Goal: Information Seeking & Learning: Learn about a topic

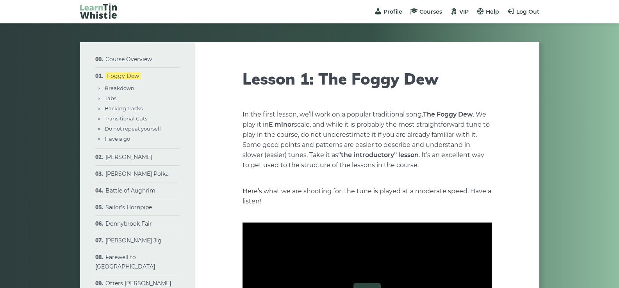
click at [143, 178] on li "[PERSON_NAME] Polka Breakdown Tabs Backing tracks Variations (1st part) Variati…" at bounding box center [137, 174] width 84 height 17
click at [143, 176] on link "[PERSON_NAME] Polka" at bounding box center [136, 174] width 63 height 7
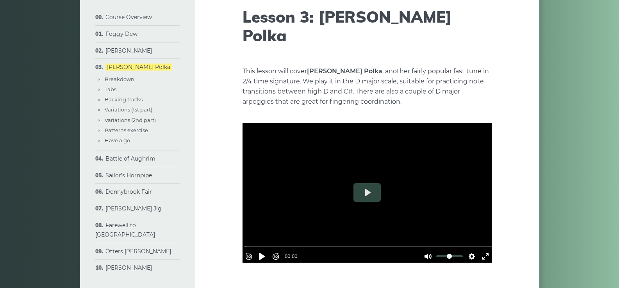
scroll to position [78, 0]
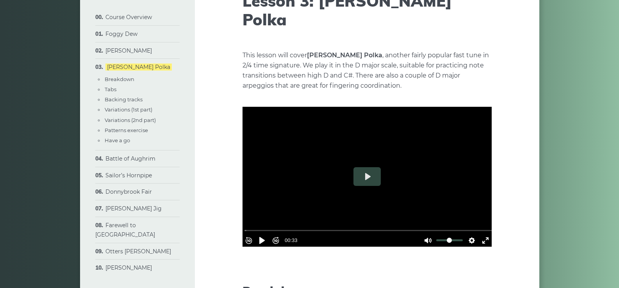
drag, startPoint x: 385, startPoint y: 43, endPoint x: 417, endPoint y: 8, distance: 47.5
click at [386, 50] on p "This lesson will cover John Ryan’s Polka , another fairly popular fast tune in …" at bounding box center [366, 70] width 249 height 41
drag, startPoint x: 586, startPoint y: 50, endPoint x: 576, endPoint y: 1, distance: 50.4
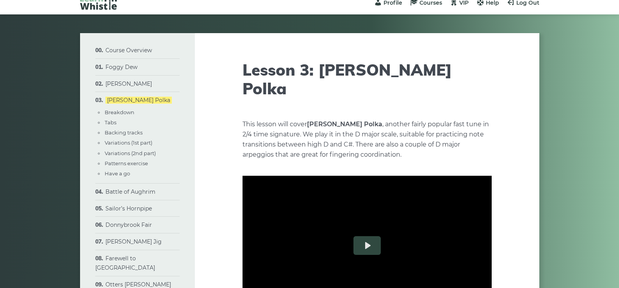
scroll to position [0, 0]
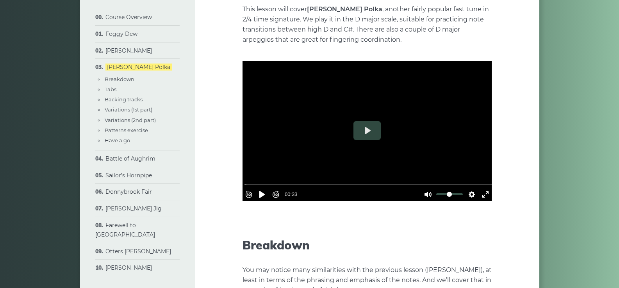
scroll to position [156, 0]
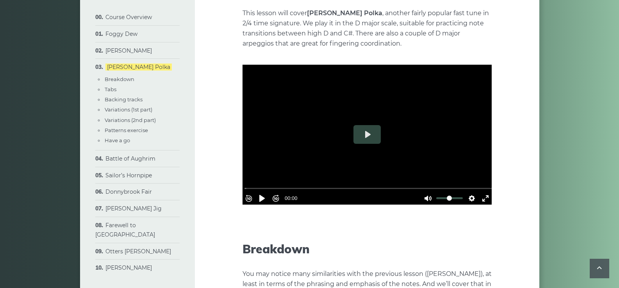
scroll to position [78, 0]
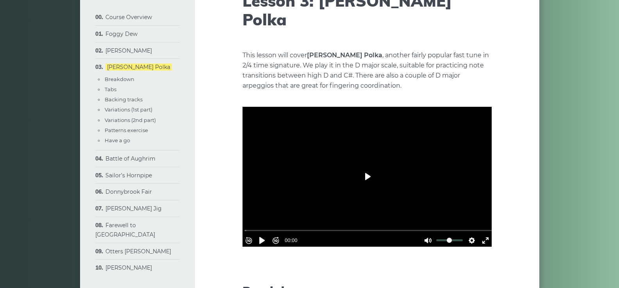
click at [375, 167] on button "Play" at bounding box center [366, 176] width 27 height 19
click at [368, 161] on div at bounding box center [366, 177] width 249 height 140
type input "****"
click at [468, 235] on button "Settings" at bounding box center [471, 241] width 12 height 12
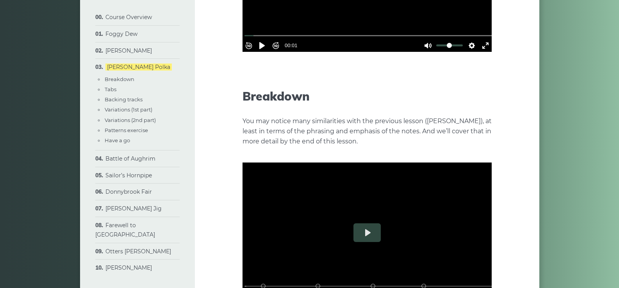
scroll to position [312, 0]
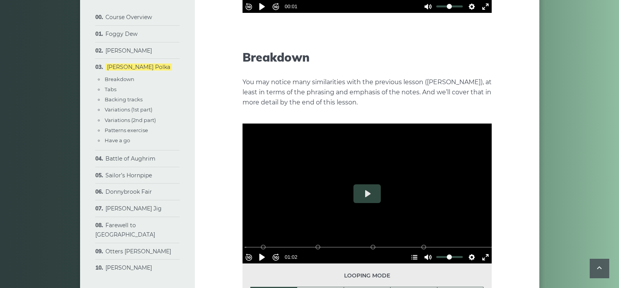
click at [326, 164] on div at bounding box center [366, 194] width 249 height 140
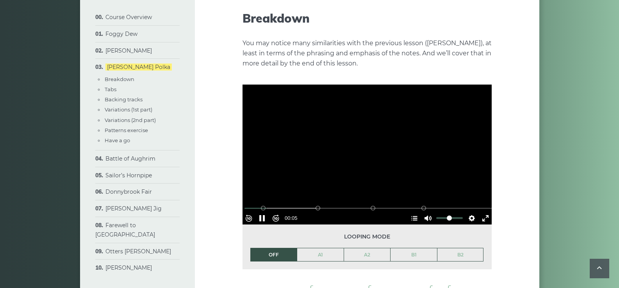
click at [388, 106] on div at bounding box center [366, 155] width 249 height 140
type input "****"
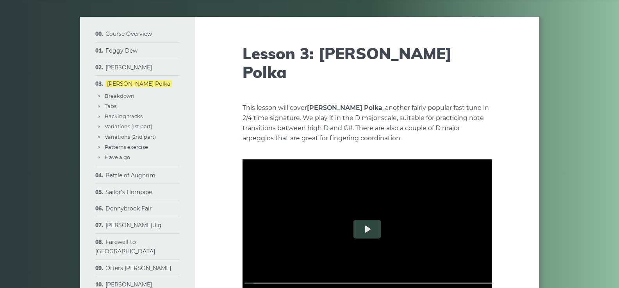
scroll to position [39, 0]
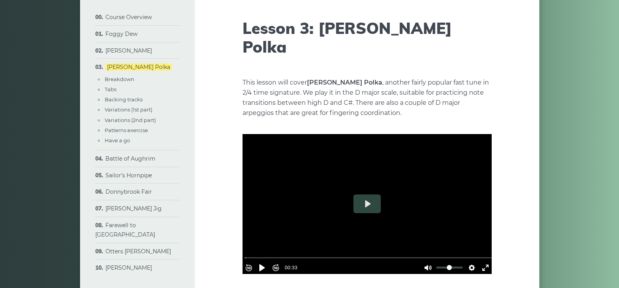
scroll to position [39, 0]
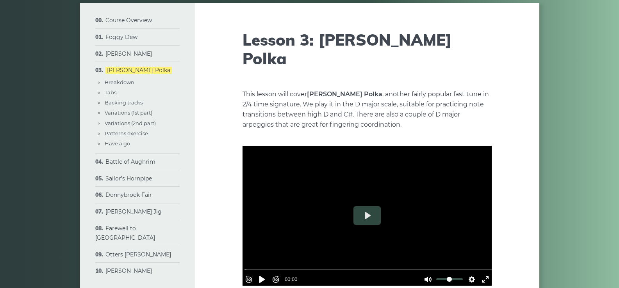
drag, startPoint x: 507, startPoint y: 57, endPoint x: 521, endPoint y: 71, distance: 19.9
drag, startPoint x: 521, startPoint y: 71, endPoint x: 305, endPoint y: 130, distance: 223.7
drag, startPoint x: 233, startPoint y: 140, endPoint x: 440, endPoint y: 164, distance: 208.1
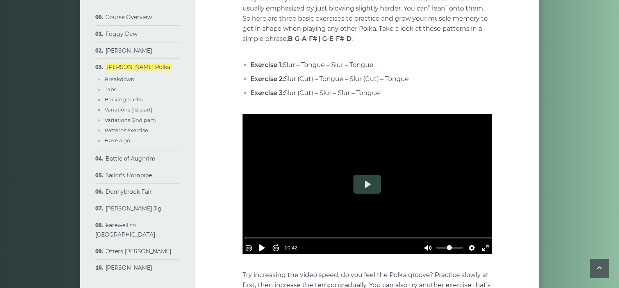
scroll to position [2168, 0]
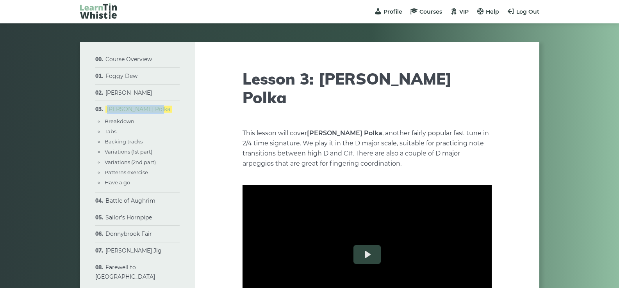
drag, startPoint x: 160, startPoint y: 110, endPoint x: 106, endPoint y: 111, distance: 54.3
click at [106, 111] on li "John Ryan’s Polka Breakdown Tabs Backing tracks Variations (1st part) Variation…" at bounding box center [137, 146] width 84 height 91
copy link "[PERSON_NAME] Polka"
click at [361, 128] on p "This lesson will cover John Ryan’s Polka , another fairly popular fast tune in …" at bounding box center [366, 148] width 249 height 41
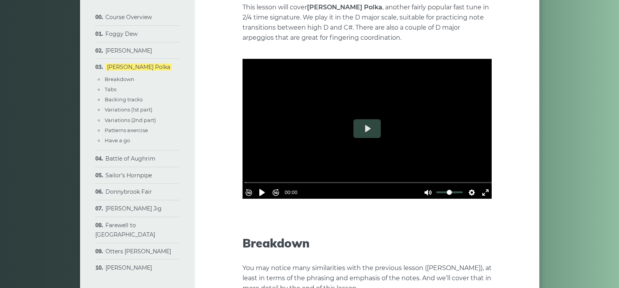
scroll to position [156, 0]
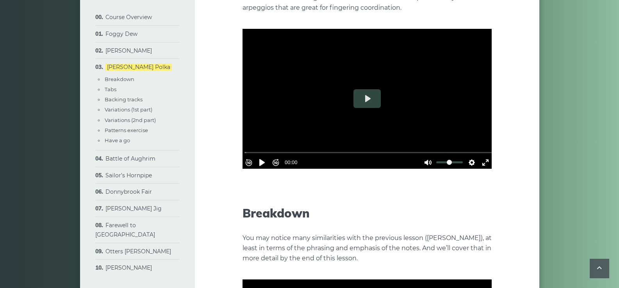
drag, startPoint x: 415, startPoint y: 193, endPoint x: 400, endPoint y: 170, distance: 27.6
click at [415, 206] on h2 "Breakdown" at bounding box center [366, 213] width 249 height 14
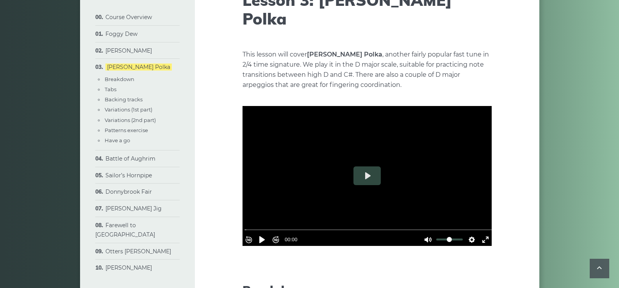
scroll to position [78, 0]
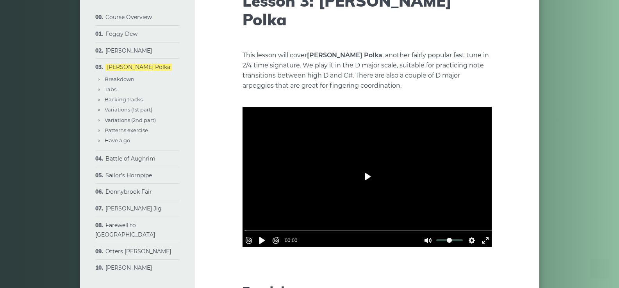
click at [365, 167] on button "Play" at bounding box center [366, 176] width 27 height 19
click at [370, 159] on div at bounding box center [366, 177] width 249 height 140
drag, startPoint x: 220, startPoint y: 169, endPoint x: 406, endPoint y: 133, distance: 189.8
drag, startPoint x: 393, startPoint y: 83, endPoint x: 372, endPoint y: 76, distance: 22.3
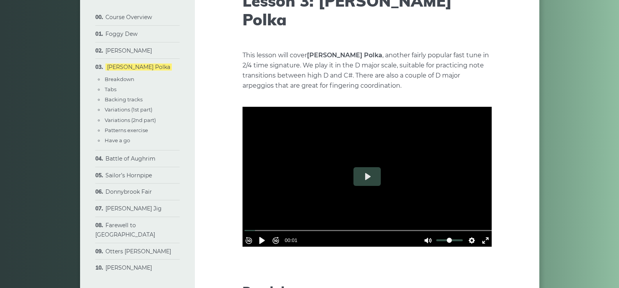
click at [282, 59] on p "This lesson will cover John Ryan’s Polka , another fairly popular fast tune in …" at bounding box center [366, 70] width 249 height 41
drag, startPoint x: 582, startPoint y: 82, endPoint x: 560, endPoint y: 5, distance: 79.9
drag, startPoint x: 412, startPoint y: 60, endPoint x: 432, endPoint y: 43, distance: 26.2
click at [412, 59] on p "This lesson will cover John Ryan’s Polka , another fairly popular fast tune in …" at bounding box center [366, 70] width 249 height 41
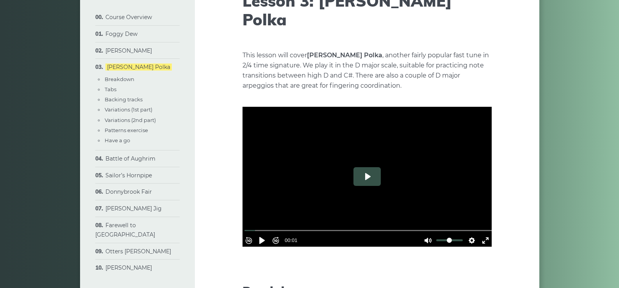
click at [365, 167] on button "Play" at bounding box center [366, 176] width 27 height 19
click at [364, 154] on div at bounding box center [366, 177] width 249 height 140
type input "****"
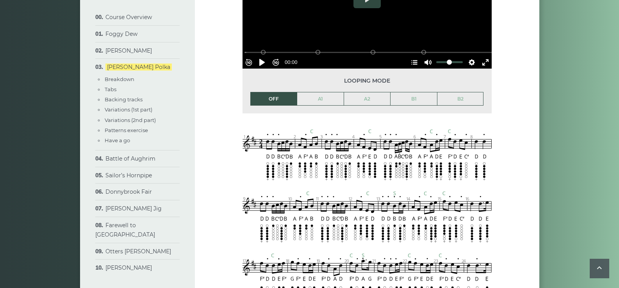
scroll to position [663, 0]
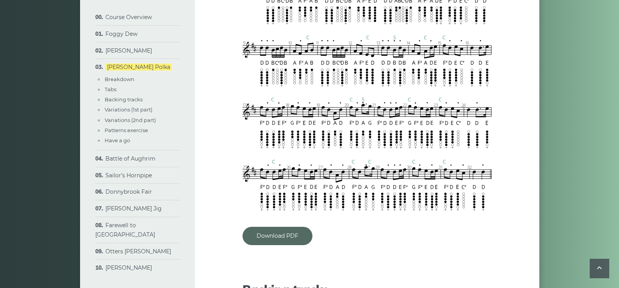
click at [279, 227] on link "Download PDF" at bounding box center [277, 236] width 70 height 18
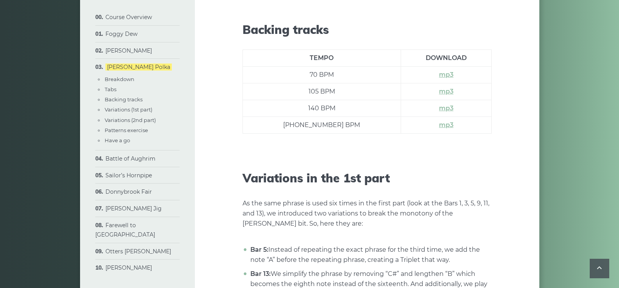
scroll to position [898, 0]
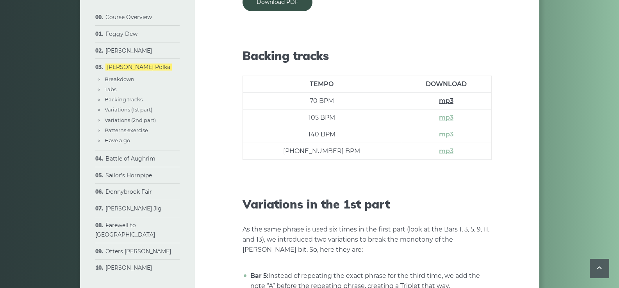
click at [439, 97] on link "mp3" at bounding box center [446, 100] width 14 height 7
click at [439, 114] on link "mp3" at bounding box center [446, 117] width 14 height 7
click at [439, 131] on link "mp3" at bounding box center [446, 134] width 14 height 7
click at [439, 148] on link "mp3" at bounding box center [446, 151] width 14 height 7
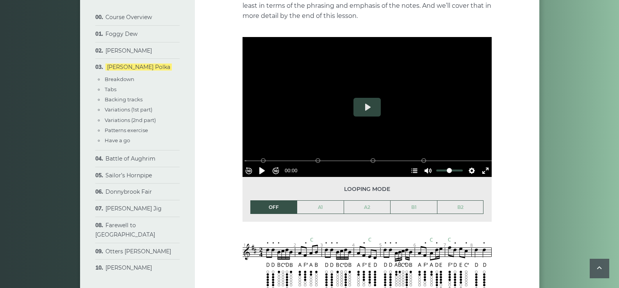
scroll to position [412, 0]
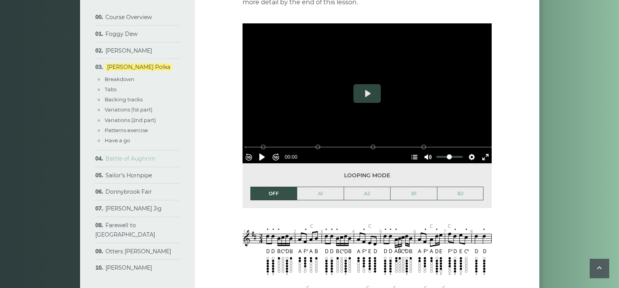
click at [120, 160] on link "Battle of Aughrim" at bounding box center [130, 158] width 50 height 7
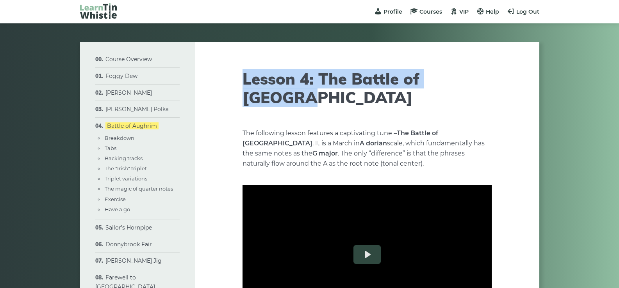
drag, startPoint x: 489, startPoint y: 83, endPoint x: 240, endPoint y: 84, distance: 249.7
copy h1 "Lesson 4: The Battle of Aughrim"
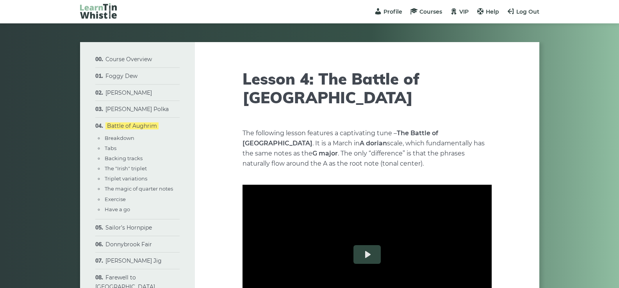
drag, startPoint x: 349, startPoint y: 120, endPoint x: 363, endPoint y: 91, distance: 31.8
click at [349, 128] on p "The following lesson features a captivating tune – The Battle of Aughrim . It i…" at bounding box center [366, 148] width 249 height 41
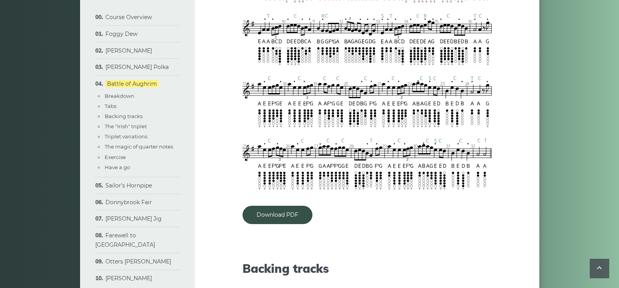
scroll to position [819, 0]
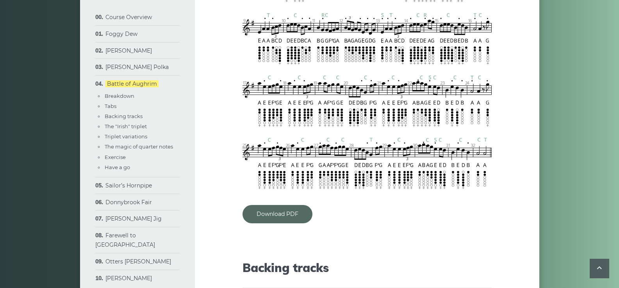
click at [296, 205] on link "Download PDF" at bounding box center [277, 214] width 70 height 18
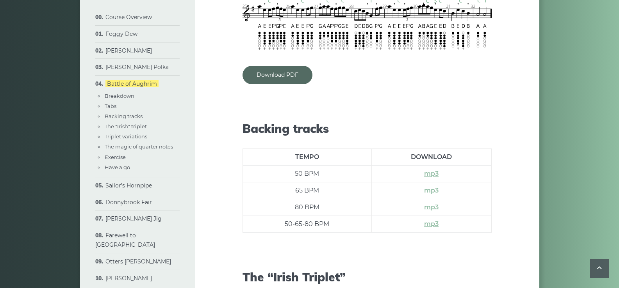
scroll to position [976, 0]
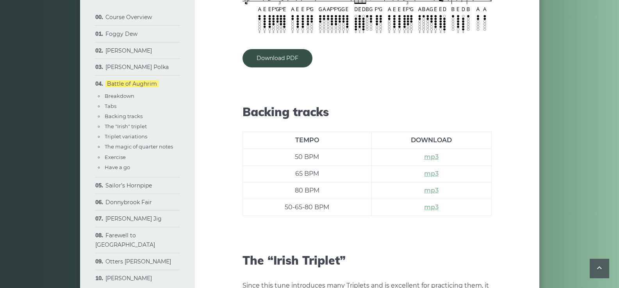
click at [356, 183] on td "80 BPM" at bounding box center [306, 191] width 129 height 17
click at [428, 153] on link "mp3" at bounding box center [431, 156] width 14 height 7
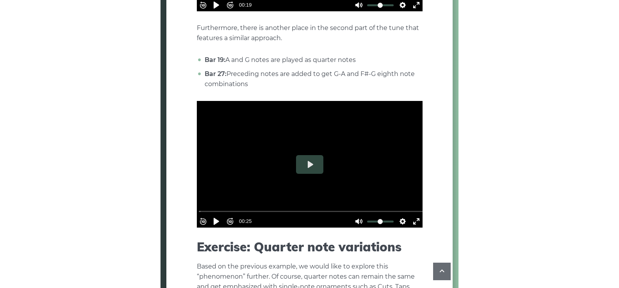
scroll to position [2606, 0]
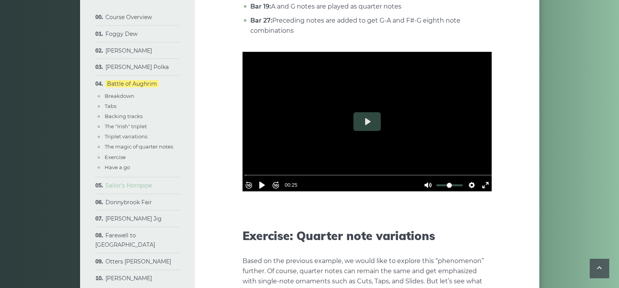
click at [143, 186] on link "Sailor’s Hornpipe" at bounding box center [128, 185] width 46 height 7
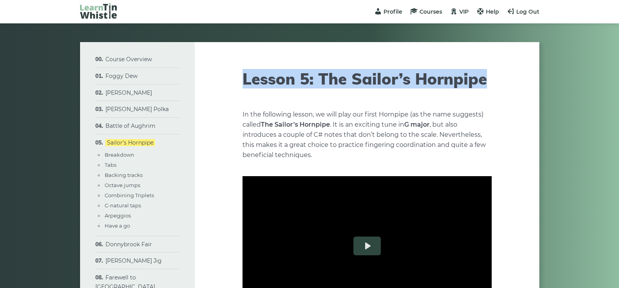
drag, startPoint x: 243, startPoint y: 80, endPoint x: 482, endPoint y: 77, distance: 238.8
click at [483, 77] on h1 "Lesson 5: The Sailor’s Hornpipe" at bounding box center [366, 78] width 249 height 19
copy h1 "Lesson 5: The Sailor’s Hornpipe"
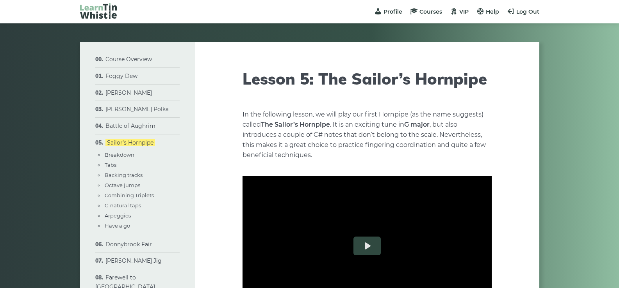
click at [364, 116] on p "In the following lesson, we will play our first Hornpipe (as the name suggests)…" at bounding box center [366, 135] width 249 height 51
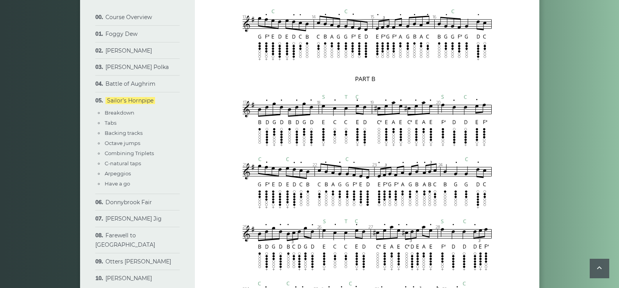
scroll to position [1186, 0]
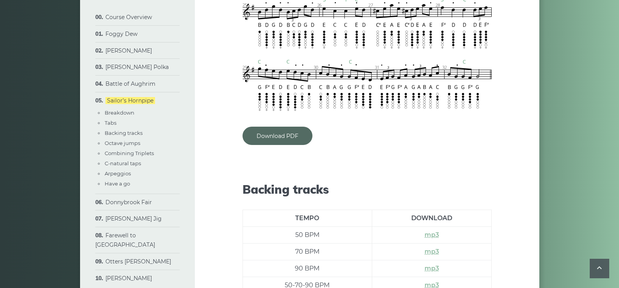
click at [280, 136] on link "Download PDF" at bounding box center [277, 136] width 70 height 18
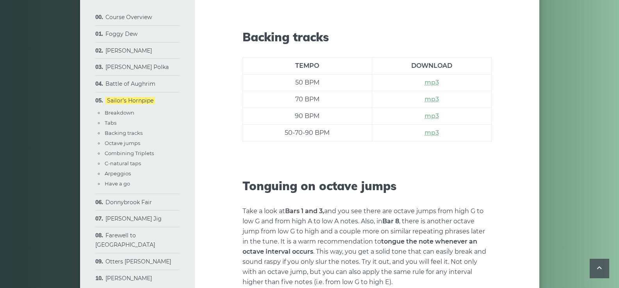
scroll to position [1342, 0]
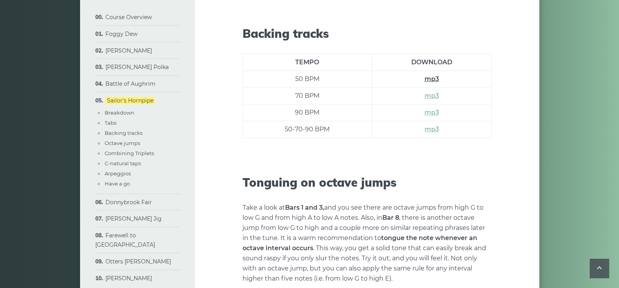
click at [432, 80] on link "mp3" at bounding box center [431, 78] width 14 height 7
click at [432, 98] on link "mp3" at bounding box center [431, 95] width 14 height 7
click at [435, 112] on link "mp3" at bounding box center [431, 112] width 14 height 7
click at [435, 129] on link "mp3" at bounding box center [431, 129] width 14 height 7
drag, startPoint x: 443, startPoint y: 182, endPoint x: 440, endPoint y: 178, distance: 4.4
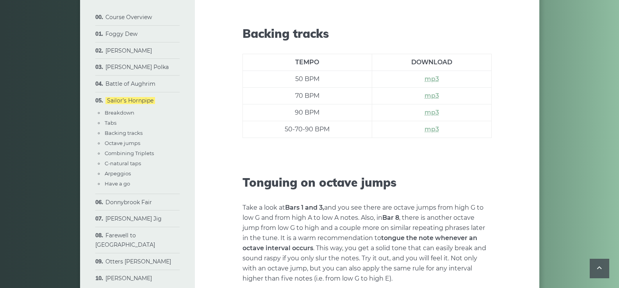
click at [441, 180] on h2 "Tonguing on octave jumps" at bounding box center [366, 183] width 249 height 14
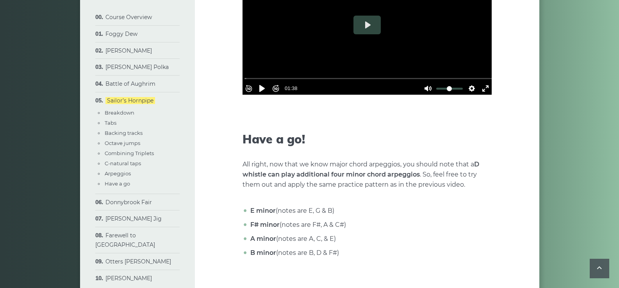
scroll to position [3269, 0]
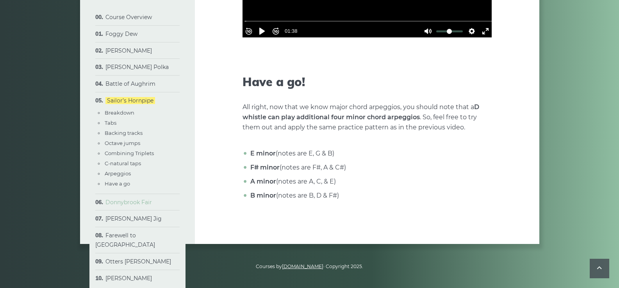
click at [120, 203] on link "Donnybrook Fair" at bounding box center [128, 202] width 46 height 7
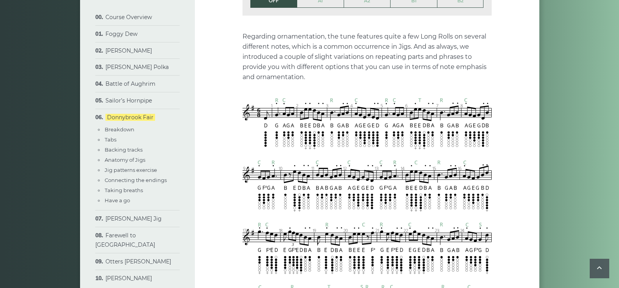
scroll to position [819, 0]
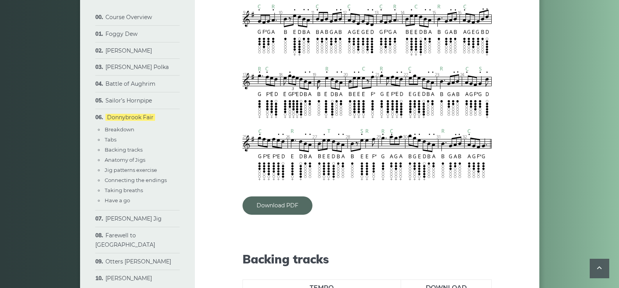
click at [291, 206] on link "Download PDF" at bounding box center [277, 206] width 70 height 18
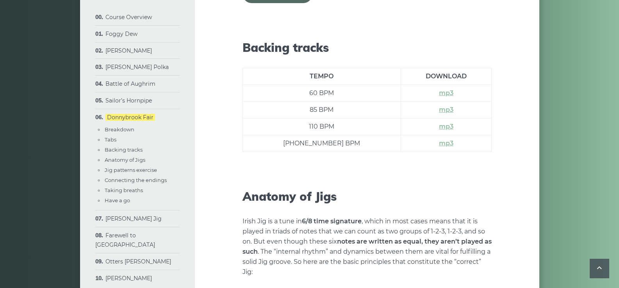
scroll to position [1054, 0]
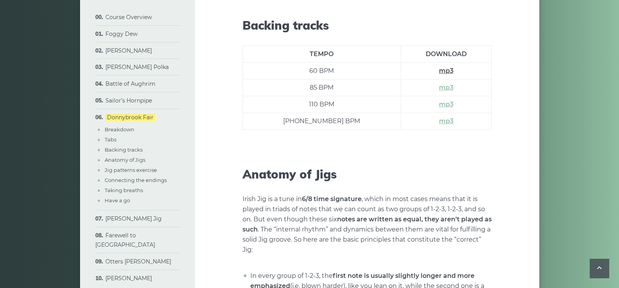
click at [439, 68] on link "mp3" at bounding box center [446, 70] width 14 height 7
click at [439, 89] on link "mp3" at bounding box center [446, 87] width 14 height 7
click at [439, 106] on link "mp3" at bounding box center [446, 104] width 14 height 7
click at [439, 121] on link "mp3" at bounding box center [446, 120] width 14 height 7
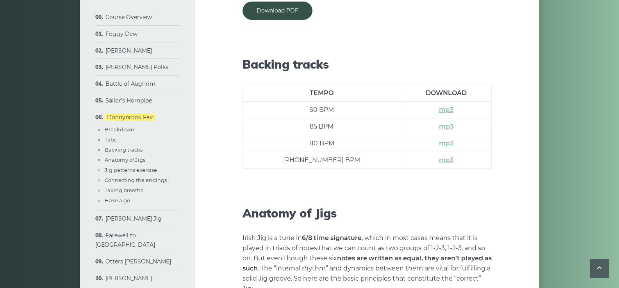
scroll to position [976, 0]
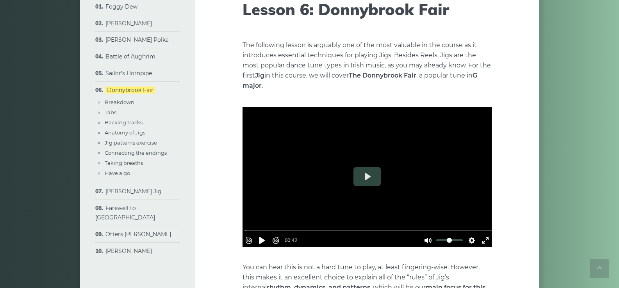
scroll to position [0, 0]
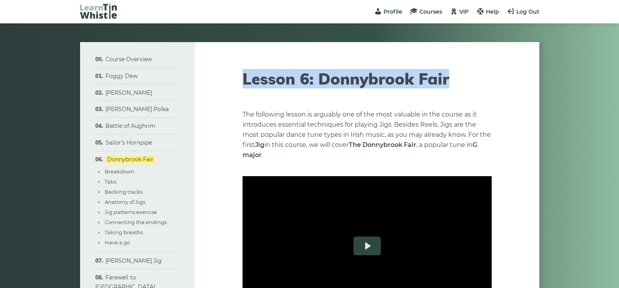
drag, startPoint x: 437, startPoint y: 83, endPoint x: 236, endPoint y: 82, distance: 200.2
copy h1 "Lesson 6: Donnybrook Fair"
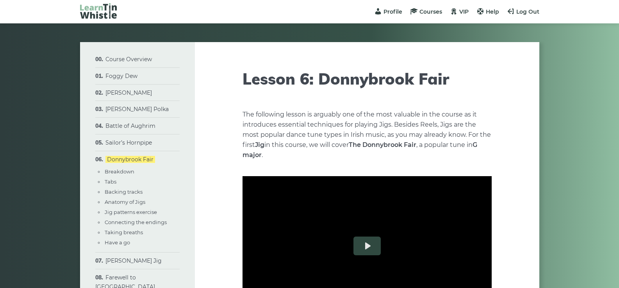
click at [306, 124] on p "The following lesson is arguably one of the most valuable in the course as it i…" at bounding box center [366, 135] width 249 height 51
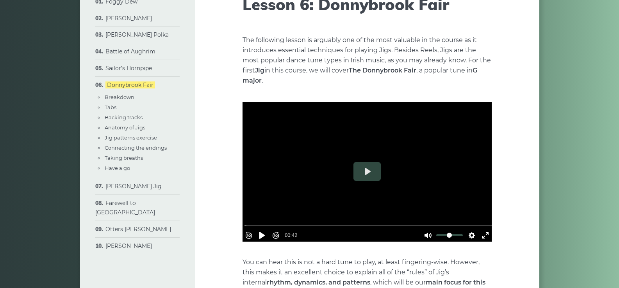
scroll to position [78, 0]
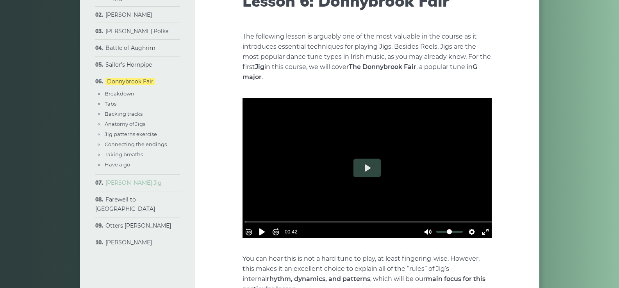
click at [137, 182] on link "[PERSON_NAME] Jig" at bounding box center [133, 183] width 56 height 7
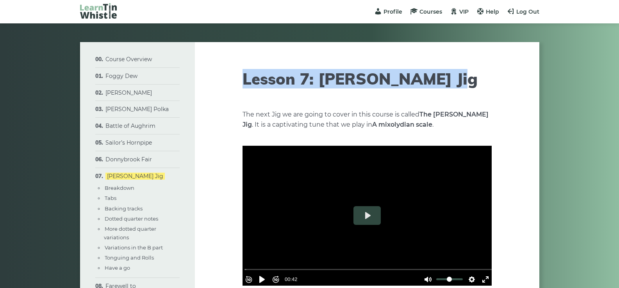
drag, startPoint x: 240, startPoint y: 78, endPoint x: 441, endPoint y: 78, distance: 201.7
copy h1 "Lesson 7: [PERSON_NAME] Jig"
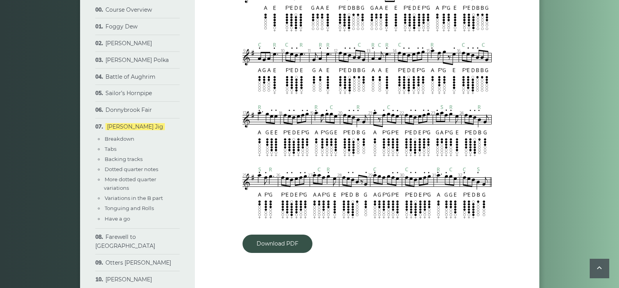
scroll to position [780, 0]
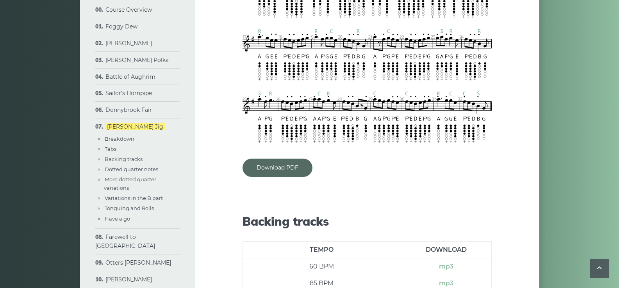
click at [283, 159] on link "Download PDF" at bounding box center [277, 168] width 70 height 18
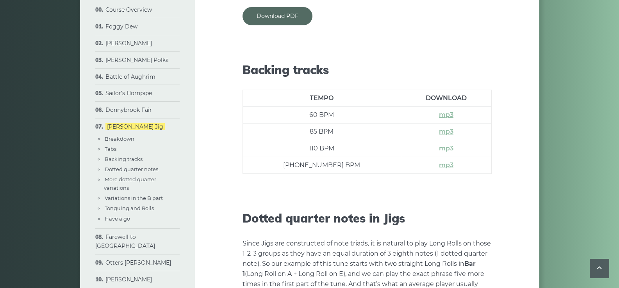
scroll to position [937, 0]
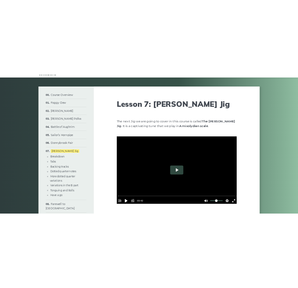
scroll to position [0, 0]
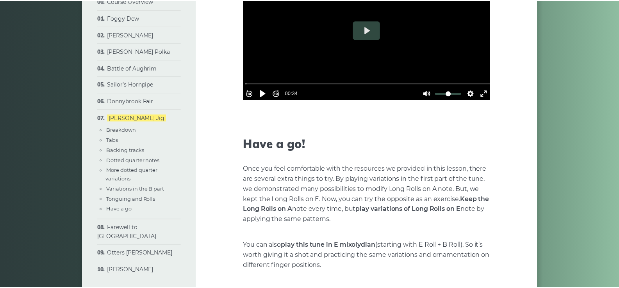
scroll to position [2774, 0]
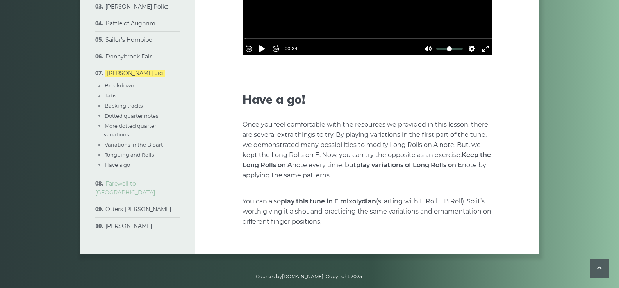
click at [120, 192] on link "Farewell to [GEOGRAPHIC_DATA]" at bounding box center [125, 188] width 60 height 16
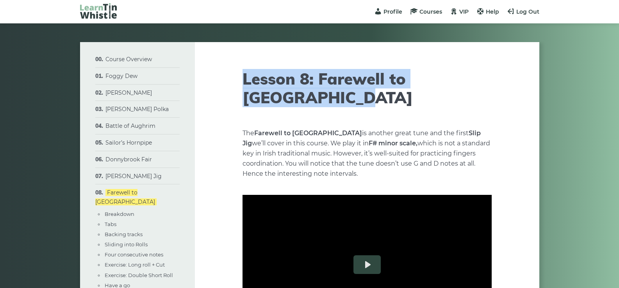
drag, startPoint x: 244, startPoint y: 79, endPoint x: 290, endPoint y: 100, distance: 50.1
click at [290, 100] on h1 "Lesson 8: Farewell to [GEOGRAPHIC_DATA]" at bounding box center [366, 87] width 249 height 37
copy h1 "Lesson 8: Farewell to [GEOGRAPHIC_DATA]"
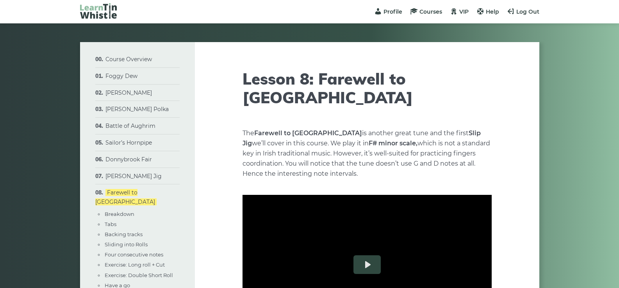
drag, startPoint x: 511, startPoint y: 158, endPoint x: 480, endPoint y: 91, distance: 73.5
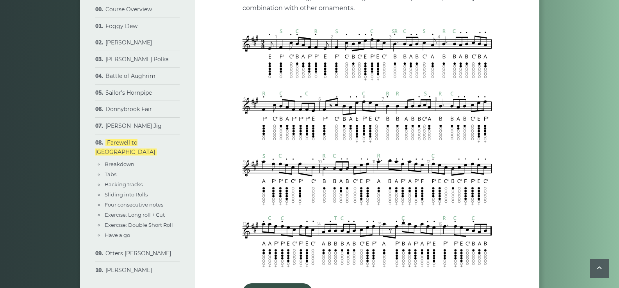
scroll to position [858, 0]
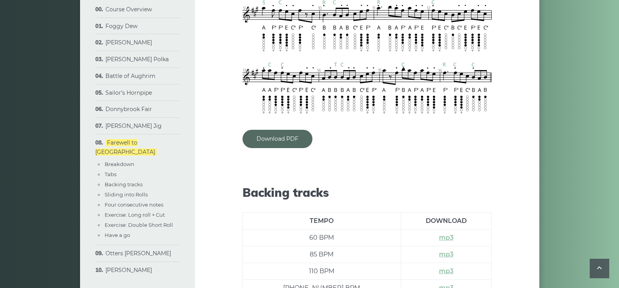
drag, startPoint x: 270, startPoint y: 144, endPoint x: 319, endPoint y: 143, distance: 49.2
click at [269, 144] on link "Download PDF" at bounding box center [277, 139] width 70 height 18
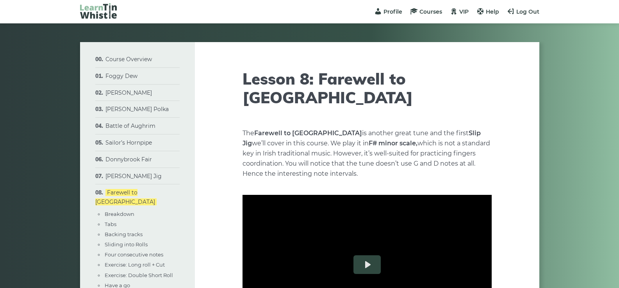
scroll to position [170, 0]
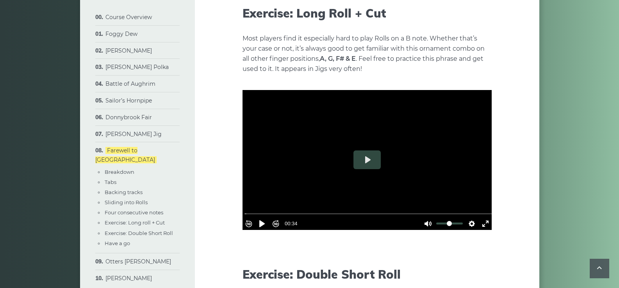
scroll to position [1873, 0]
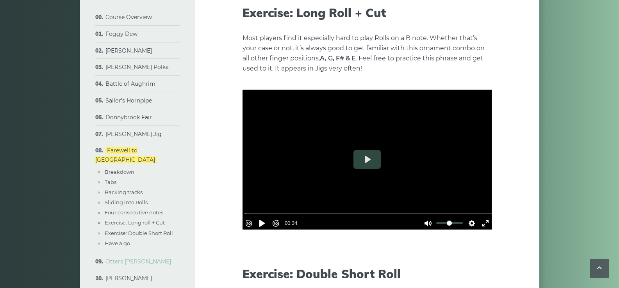
click at [123, 264] on link "Otters [PERSON_NAME]" at bounding box center [138, 261] width 66 height 7
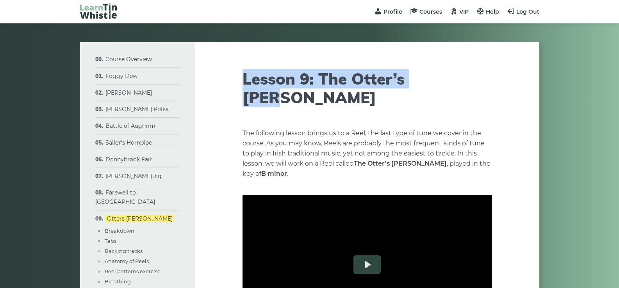
drag, startPoint x: 245, startPoint y: 79, endPoint x: 446, endPoint y: 78, distance: 201.0
click at [446, 78] on h1 "Lesson 9: The Otter’s [PERSON_NAME]" at bounding box center [366, 87] width 249 height 37
copy h1 "Lesson 9: The Otter’s [PERSON_NAME]"
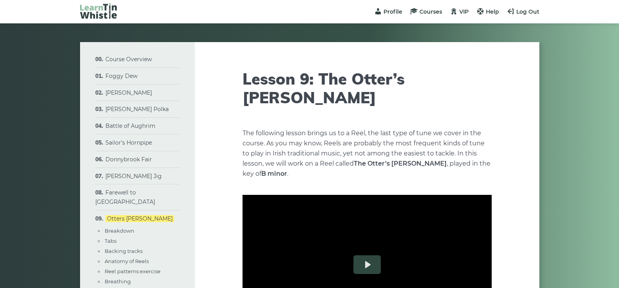
click at [297, 136] on p "The following lesson brings us to a Reel, the last type of tune we cover in the…" at bounding box center [366, 153] width 249 height 51
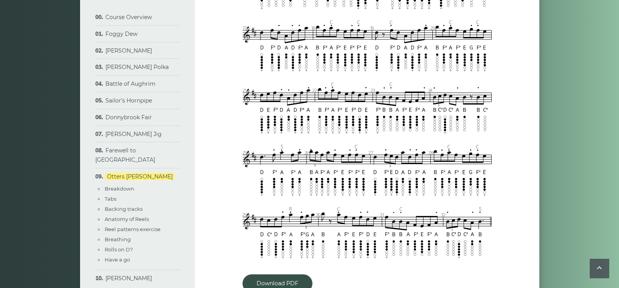
scroll to position [937, 0]
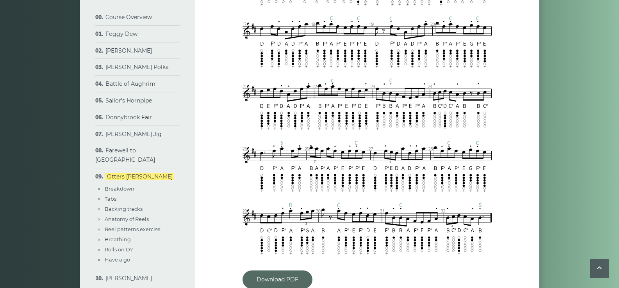
click at [277, 271] on link "Download PDF" at bounding box center [277, 280] width 70 height 18
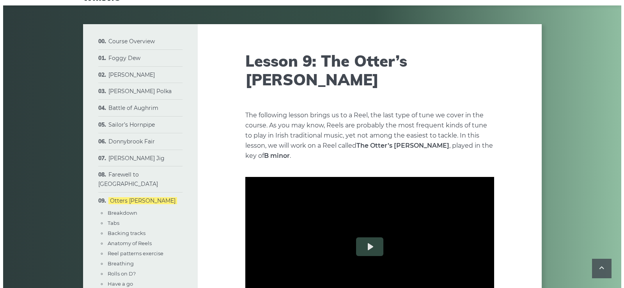
scroll to position [0, 0]
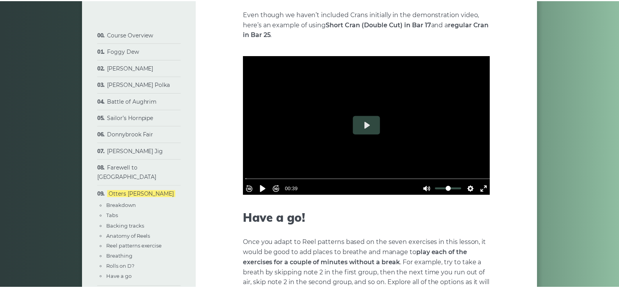
scroll to position [3219, 0]
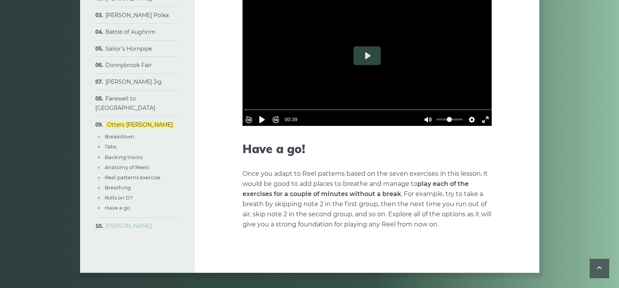
click at [144, 225] on link "[PERSON_NAME]" at bounding box center [128, 226] width 46 height 7
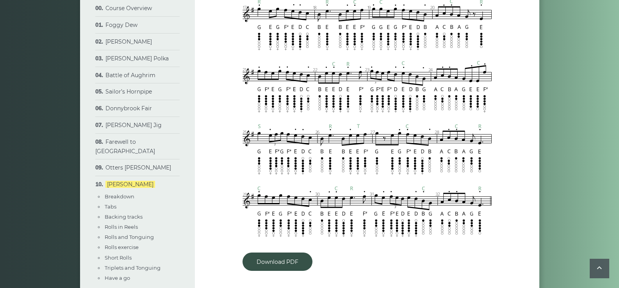
scroll to position [937, 0]
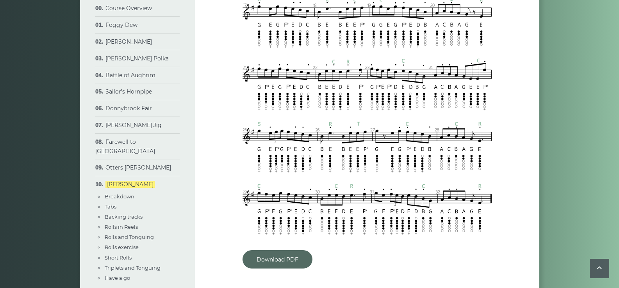
click at [286, 254] on link "Download PDF" at bounding box center [277, 260] width 70 height 18
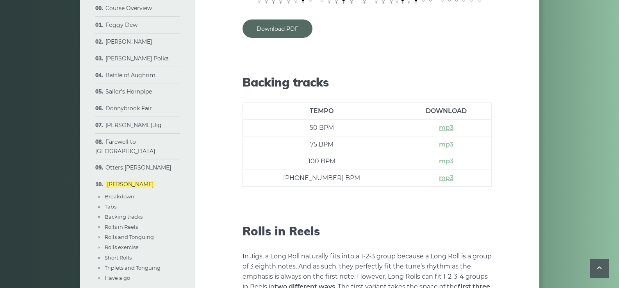
scroll to position [1210, 0]
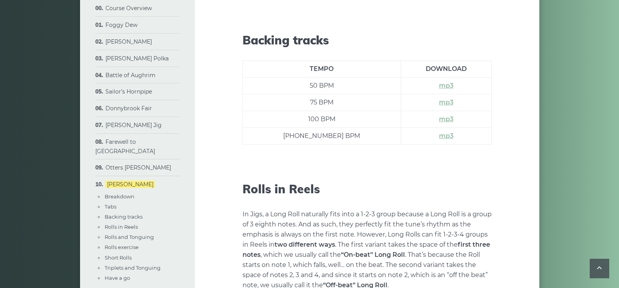
drag, startPoint x: 351, startPoint y: 226, endPoint x: 350, endPoint y: 220, distance: 6.1
click at [350, 225] on p "In Jigs, a Long Roll naturally fits into a 1-2-3 group because a Long Roll is a…" at bounding box center [366, 250] width 249 height 81
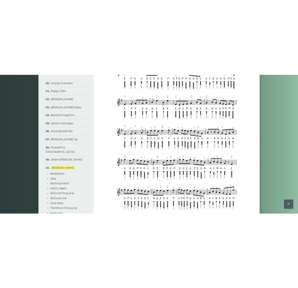
scroll to position [0, 0]
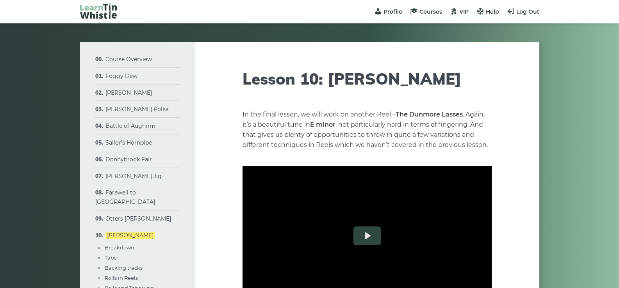
click at [467, 111] on p "In the final lesson, we will work on another Reel – The Dunmore Lasses . Again,…" at bounding box center [366, 130] width 249 height 41
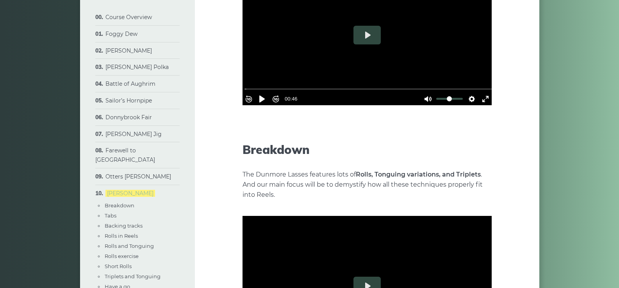
scroll to position [234, 0]
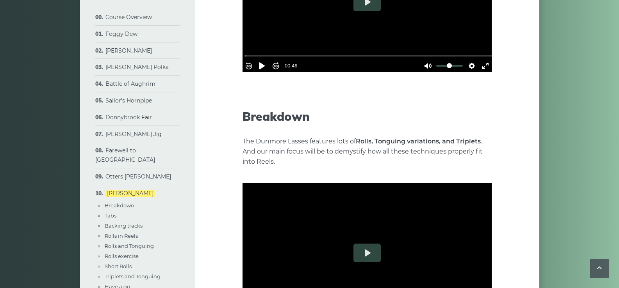
drag, startPoint x: 160, startPoint y: 185, endPoint x: 96, endPoint y: 184, distance: 64.4
click at [96, 185] on li "Dunmore Lasses Breakdown Tabs Backing tracks Rolls in Reels Rolls and Tonguing …" at bounding box center [137, 241] width 84 height 112
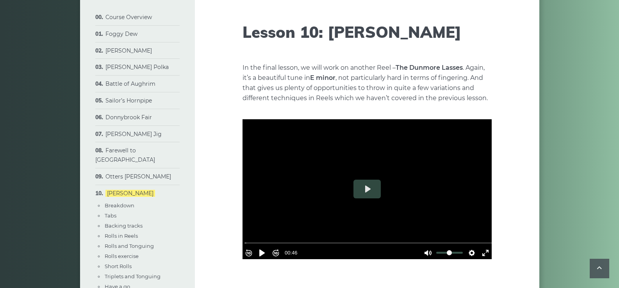
scroll to position [0, 0]
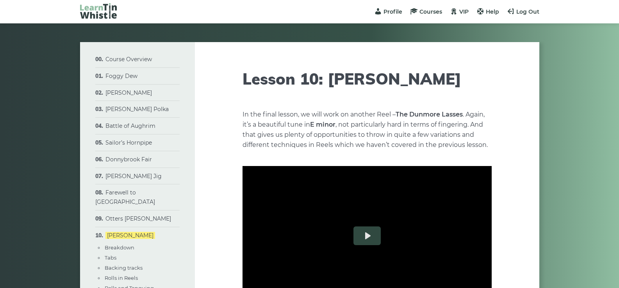
drag, startPoint x: 472, startPoint y: 77, endPoint x: 242, endPoint y: 85, distance: 230.0
click at [242, 85] on h1 "Lesson 10: Dunmore Lasses" at bounding box center [366, 78] width 249 height 19
copy h1 "Lesson 10: Dunmore Lasses"
click at [455, 11] on span at bounding box center [454, 11] width 8 height 8
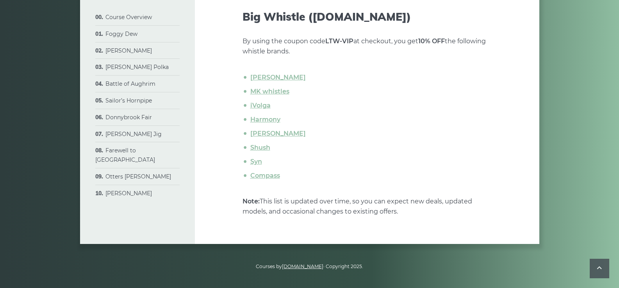
scroll to position [259, 0]
drag, startPoint x: 494, startPoint y: 40, endPoint x: 276, endPoint y: 46, distance: 219.0
click at [276, 46] on div "Exclusive Deals for Course Members As a course registrant, you get access to ou…" at bounding box center [367, 13] width 344 height 461
click at [299, 56] on p "By using the coupon code LTW-VIP at checkout, you get 10% OFF the following whi…" at bounding box center [366, 46] width 249 height 20
drag, startPoint x: 299, startPoint y: 50, endPoint x: 242, endPoint y: 41, distance: 57.7
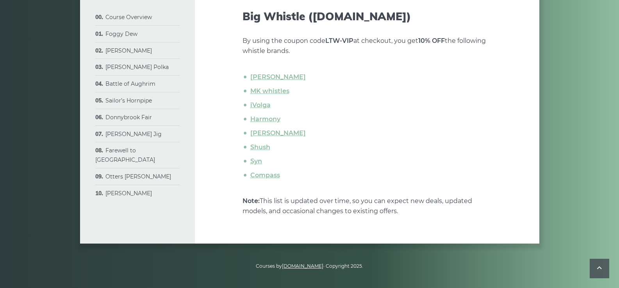
click at [242, 41] on p "By using the coupon code LTW-VIP at checkout, you get 10% OFF the following whi…" at bounding box center [366, 46] width 249 height 20
copy p "By using the coupon code LTW-VIP at checkout, you get 10% OFF the following whi…"
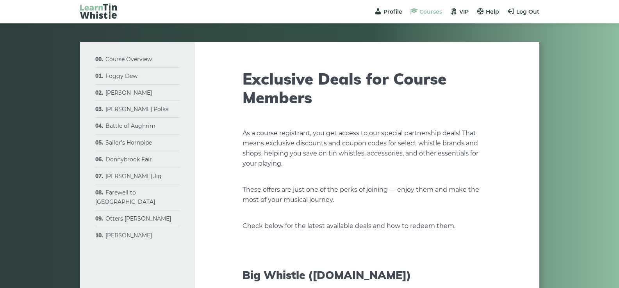
click at [434, 12] on span "Courses" at bounding box center [430, 11] width 23 height 7
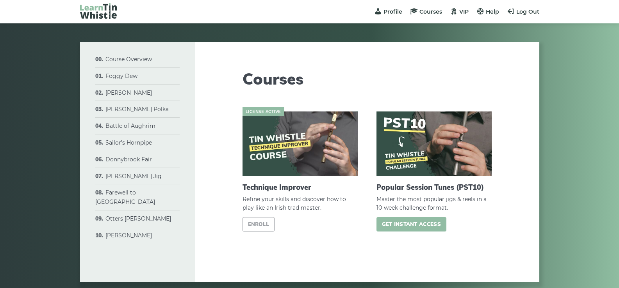
click at [425, 226] on link "Get instant access" at bounding box center [411, 224] width 70 height 14
click at [139, 57] on link "Course Overview" at bounding box center [128, 59] width 46 height 7
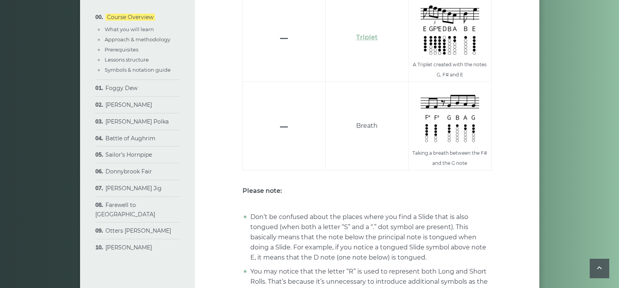
scroll to position [2260, 0]
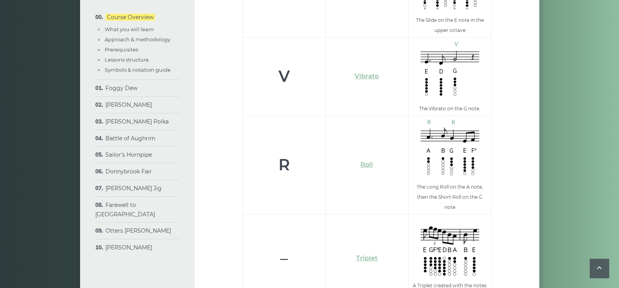
click at [136, 92] on li "Foggy Dew Breakdown Tabs Backing tracks Transitional Cuts Do not repeat yoursel…" at bounding box center [137, 88] width 84 height 17
click at [109, 82] on li "Foggy Dew Breakdown Tabs Backing tracks Transitional Cuts Do not repeat yoursel…" at bounding box center [137, 88] width 84 height 17
click at [116, 90] on link "Foggy Dew" at bounding box center [121, 88] width 32 height 7
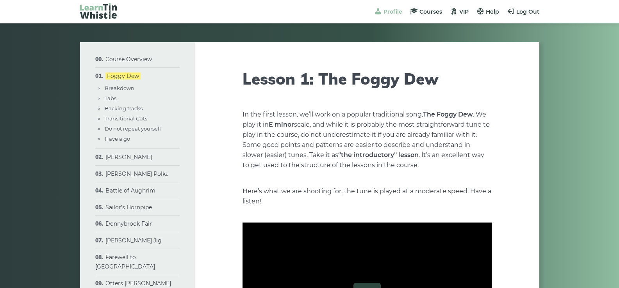
click at [387, 11] on span "Profile" at bounding box center [392, 11] width 19 height 7
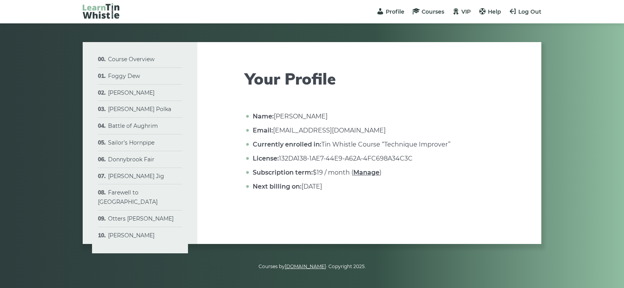
click at [366, 172] on link "Manage" at bounding box center [367, 172] width 26 height 7
